Goal: Task Accomplishment & Management: Use online tool/utility

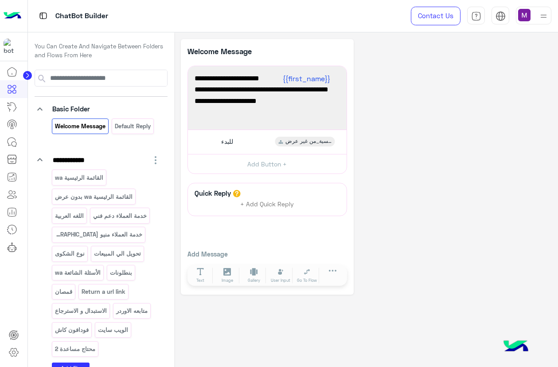
click at [14, 11] on img at bounding box center [13, 16] width 18 height 19
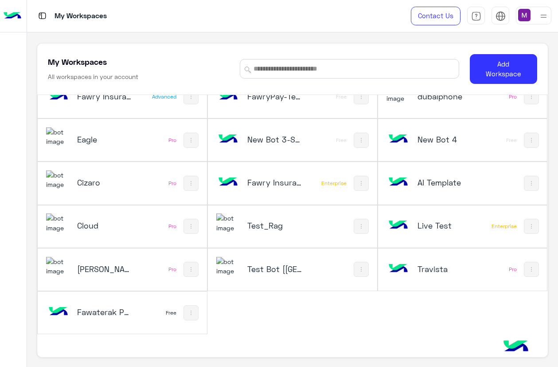
scroll to position [3, 0]
click at [108, 314] on h5 "Fawaterak POC" at bounding box center [104, 311] width 55 height 11
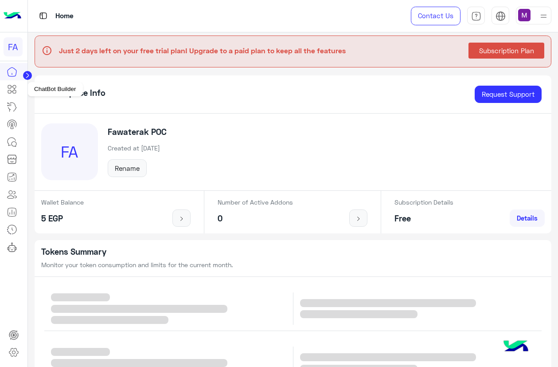
click at [13, 86] on icon at bounding box center [14, 86] width 3 height 3
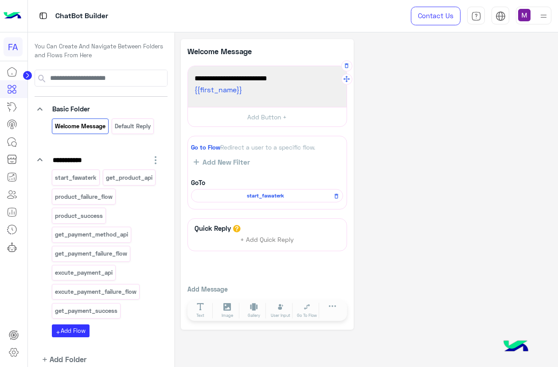
click at [267, 86] on span "{{first_name}}" at bounding box center [267, 90] width 145 height 12
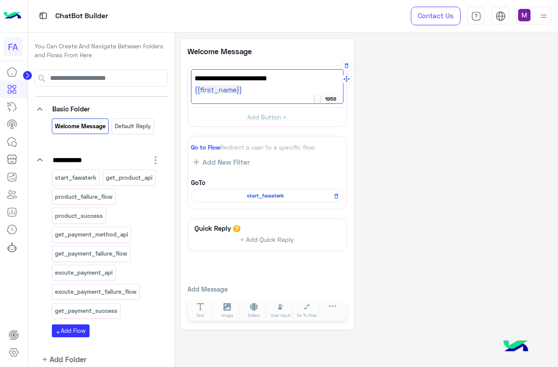
click at [270, 76] on span "Welcome to your first flow!" at bounding box center [267, 79] width 145 height 12
